Goal: Information Seeking & Learning: Find contact information

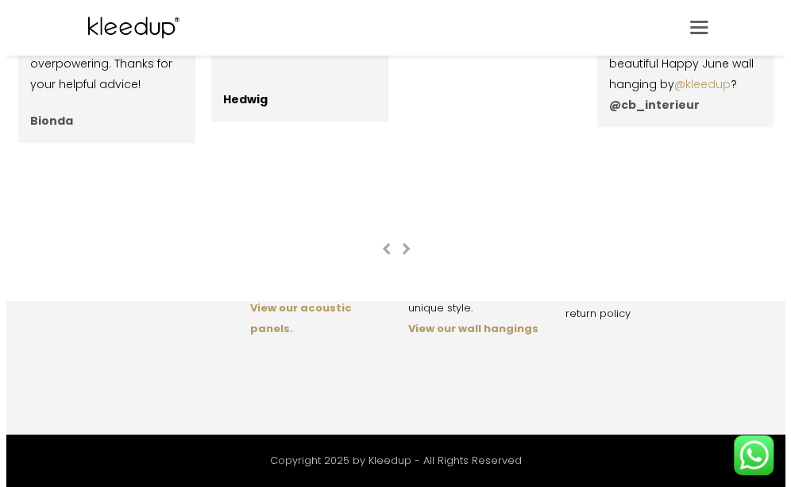
scroll to position [2583, 0]
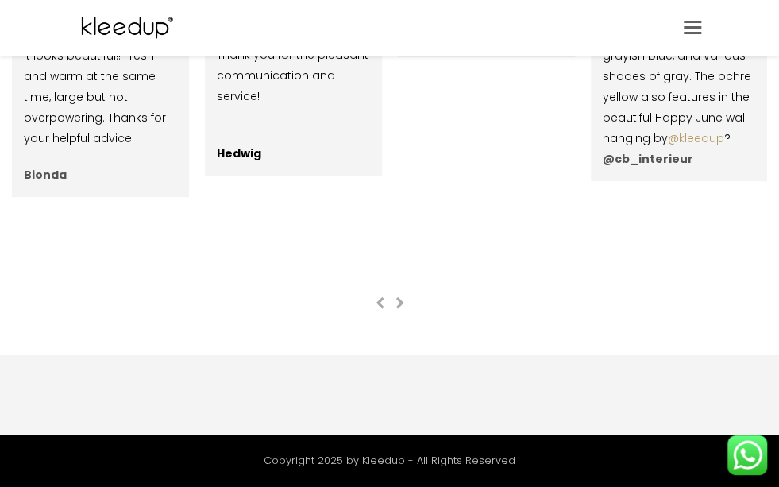
click at [696, 29] on span "Toggle mobile menu" at bounding box center [692, 27] width 17 height 13
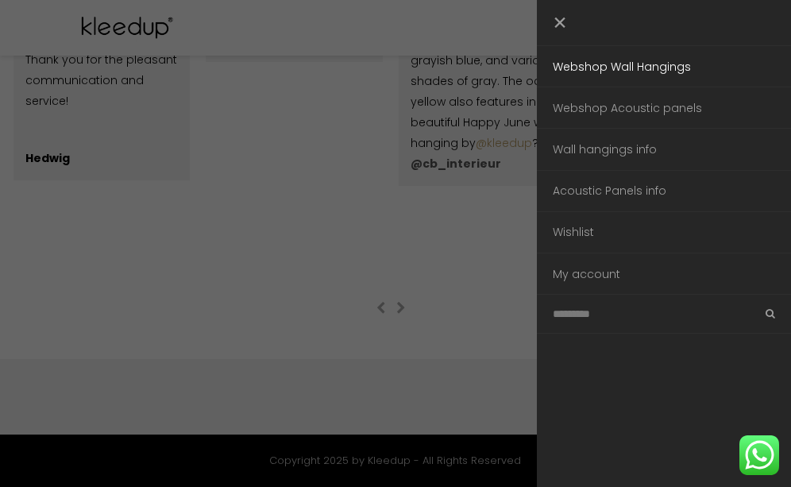
click at [645, 64] on font "Webshop Wall Hangings" at bounding box center [622, 67] width 138 height 16
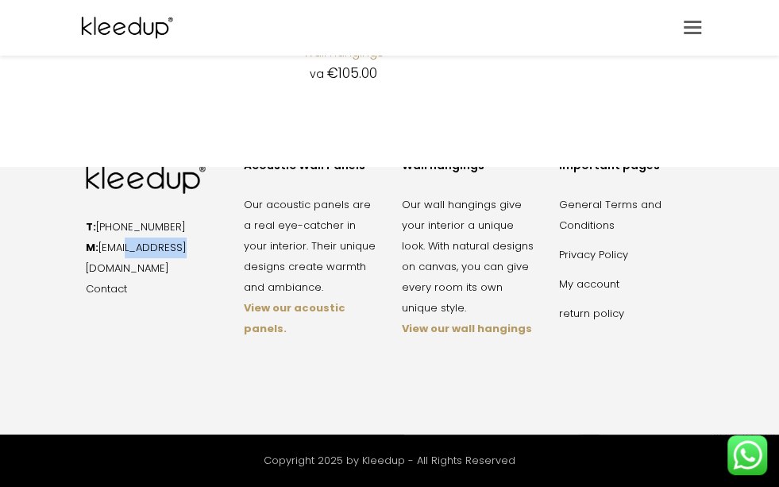
drag, startPoint x: 181, startPoint y: 246, endPoint x: 124, endPoint y: 247, distance: 57.2
click at [124, 247] on p "T: [PHONE_NUMBER] M: [EMAIL_ADDRESS][DOMAIN_NAME] Contact" at bounding box center [153, 258] width 134 height 83
copy font "@[DOMAIN_NAME]"
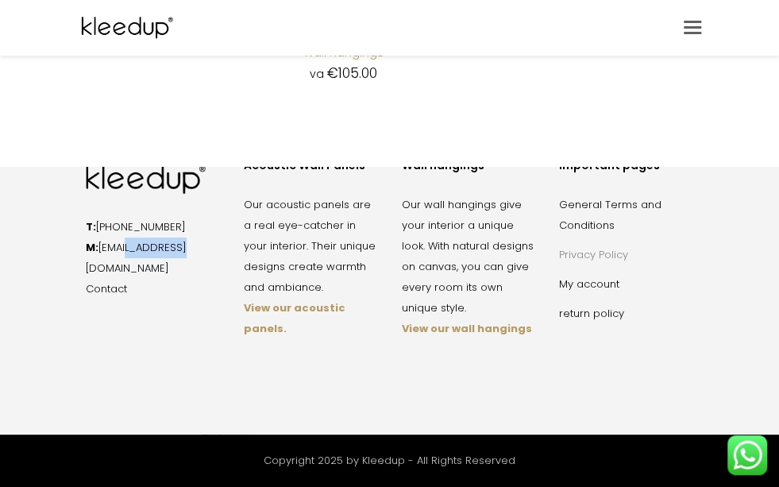
click at [602, 257] on font "Privacy Policy" at bounding box center [593, 254] width 69 height 15
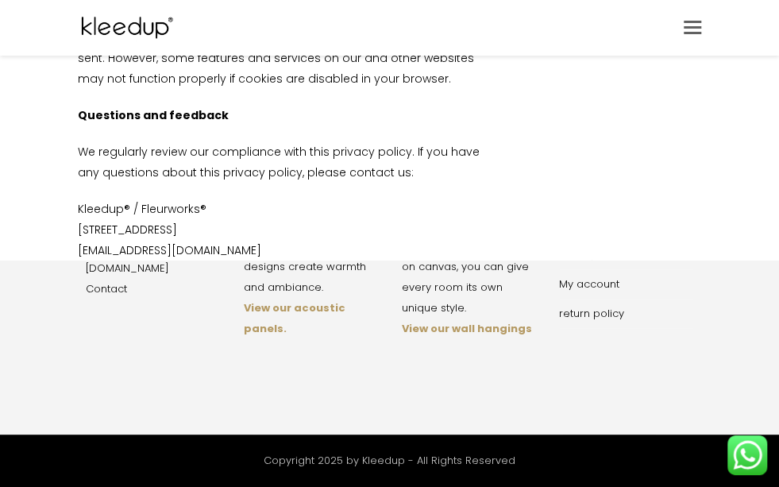
scroll to position [1841, 0]
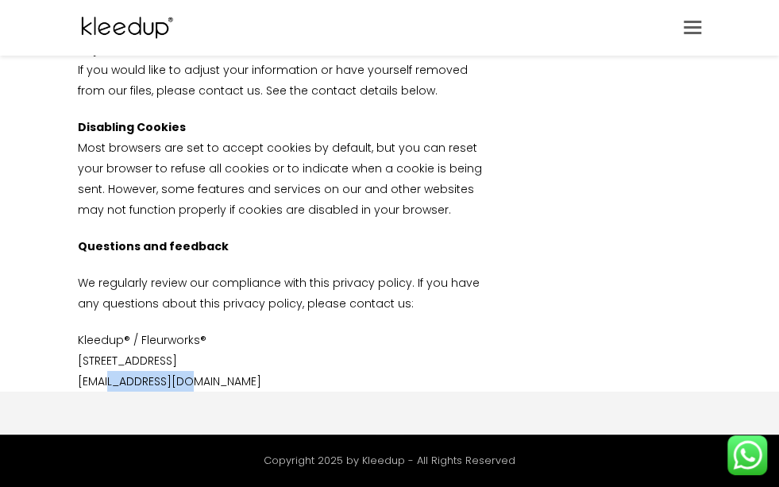
drag, startPoint x: 188, startPoint y: 344, endPoint x: 102, endPoint y: 339, distance: 85.9
click at [102, 339] on p "Kleedup® / Fleurworks® IJsselmeerlaan 2 – 1382JT – WEESP info@kledingup.nl" at bounding box center [282, 361] width 408 height 62
copy font "@kledingup.nl"
